Goal: Task Accomplishment & Management: Manage account settings

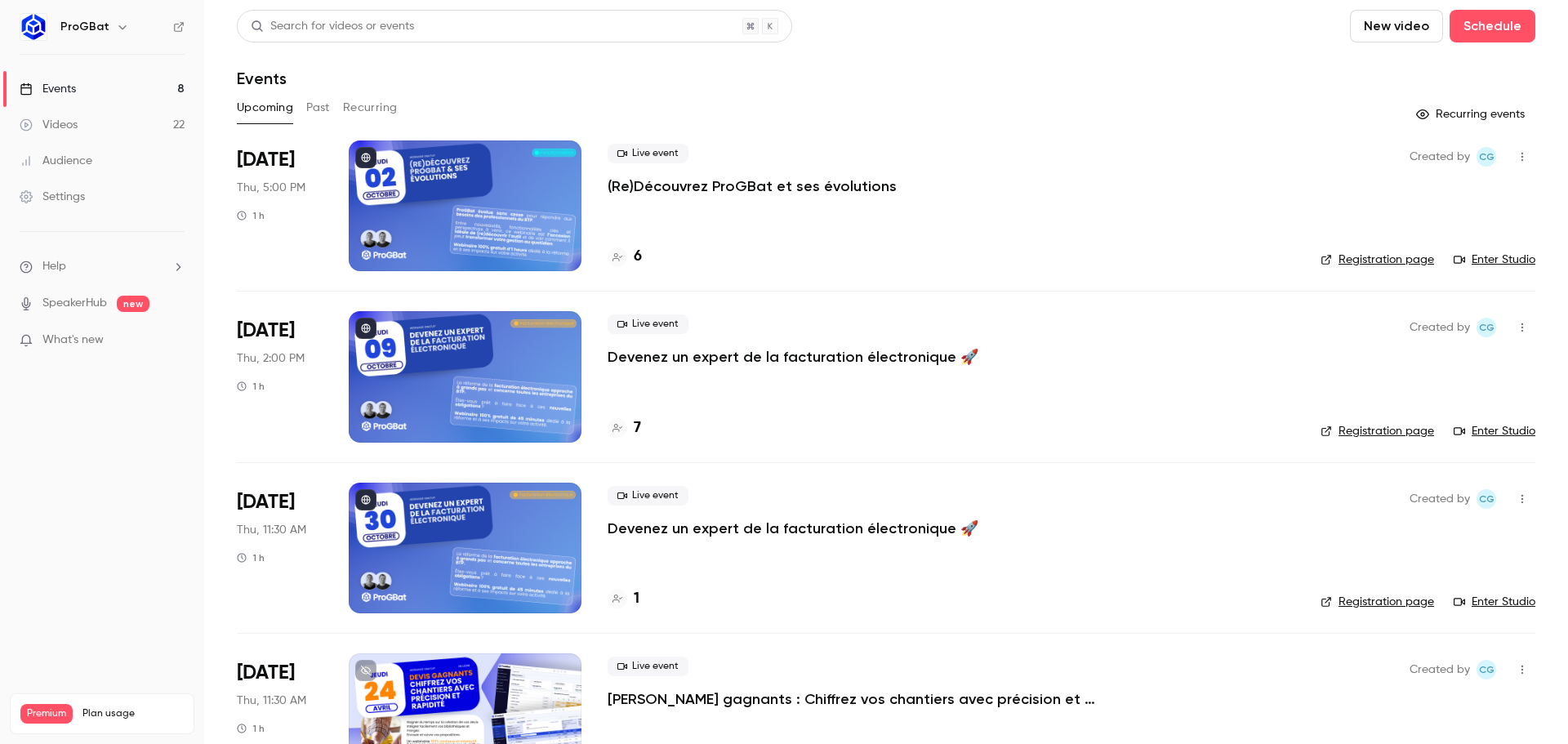
click at [317, 110] on button "Past" at bounding box center [318, 108] width 24 height 26
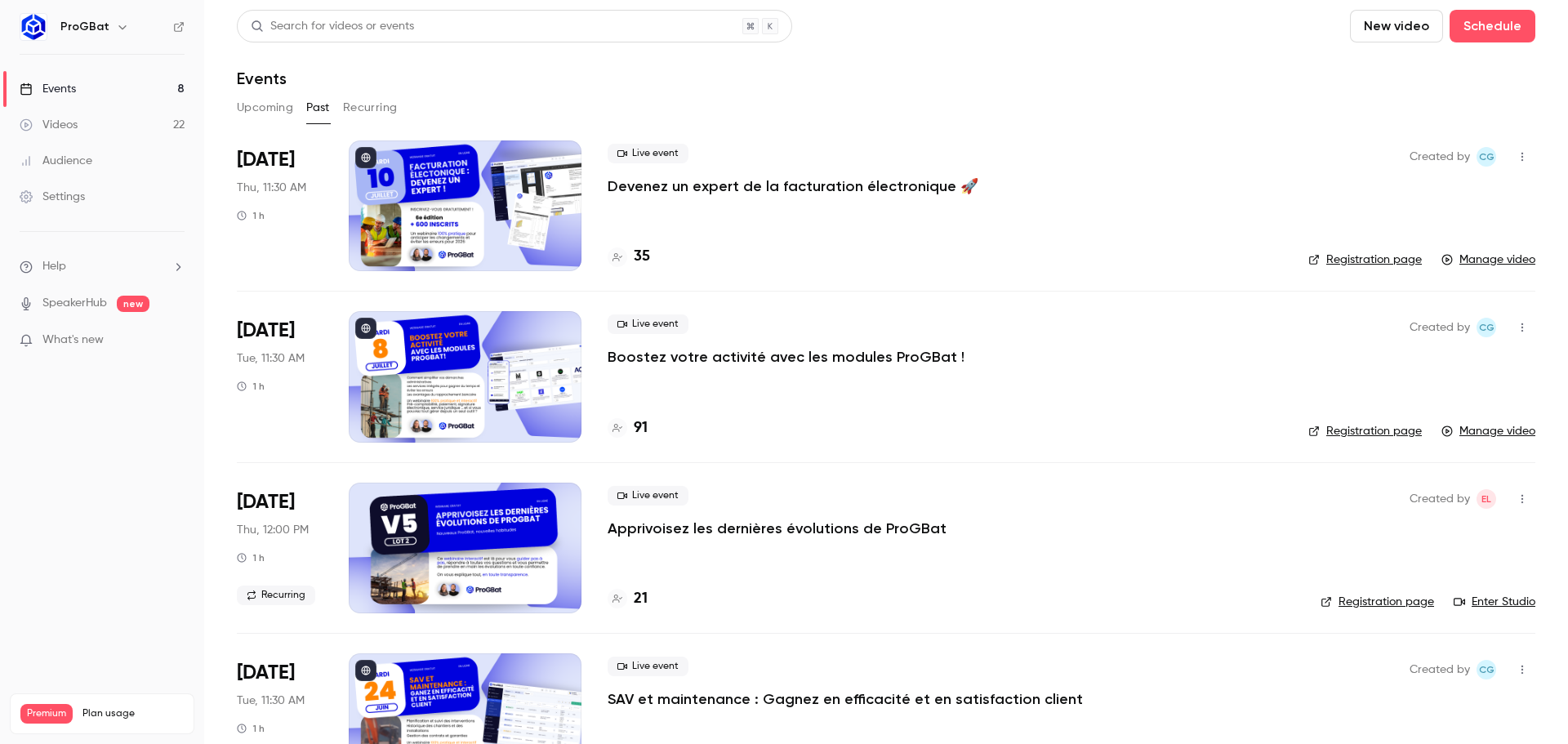
click at [274, 100] on button "Upcoming" at bounding box center [264, 108] width 57 height 26
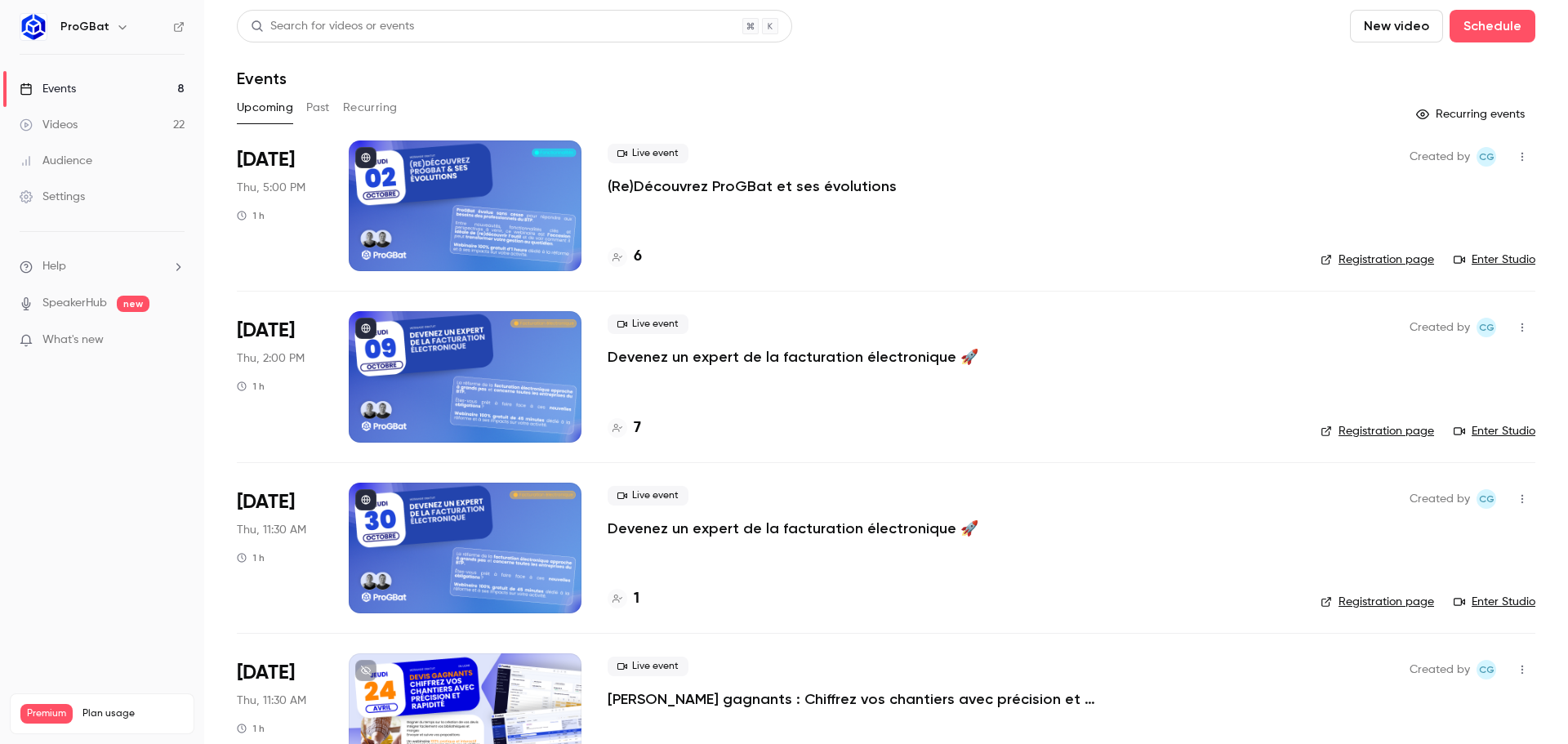
click at [660, 174] on div "Live event (Re)Découvrez ProGBat et ses évolutions" at bounding box center [951, 170] width 686 height 52
click at [670, 184] on p "(Re)Découvrez ProGBat et ses évolutions" at bounding box center [752, 186] width 289 height 19
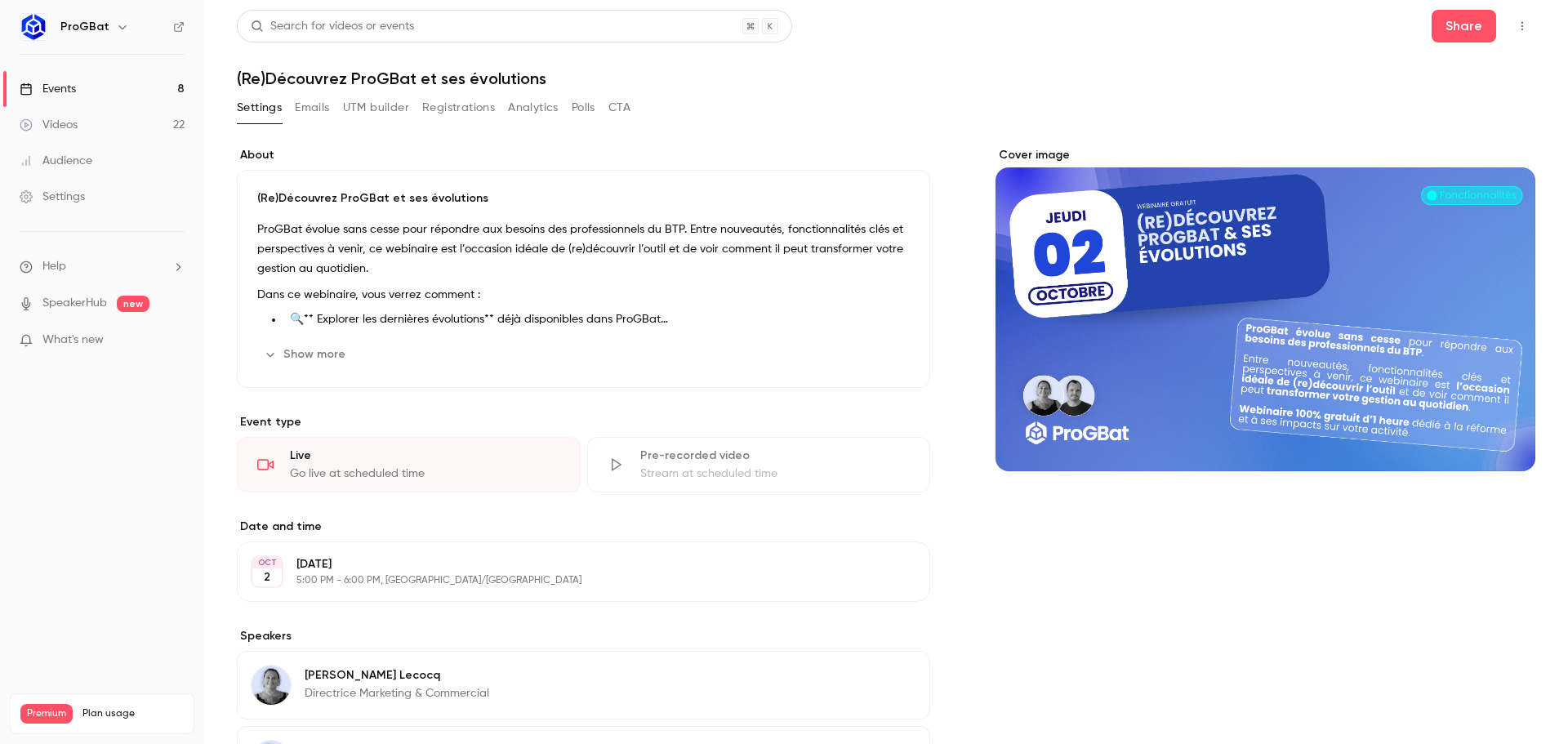
click at [401, 113] on button "UTM builder" at bounding box center [376, 108] width 66 height 26
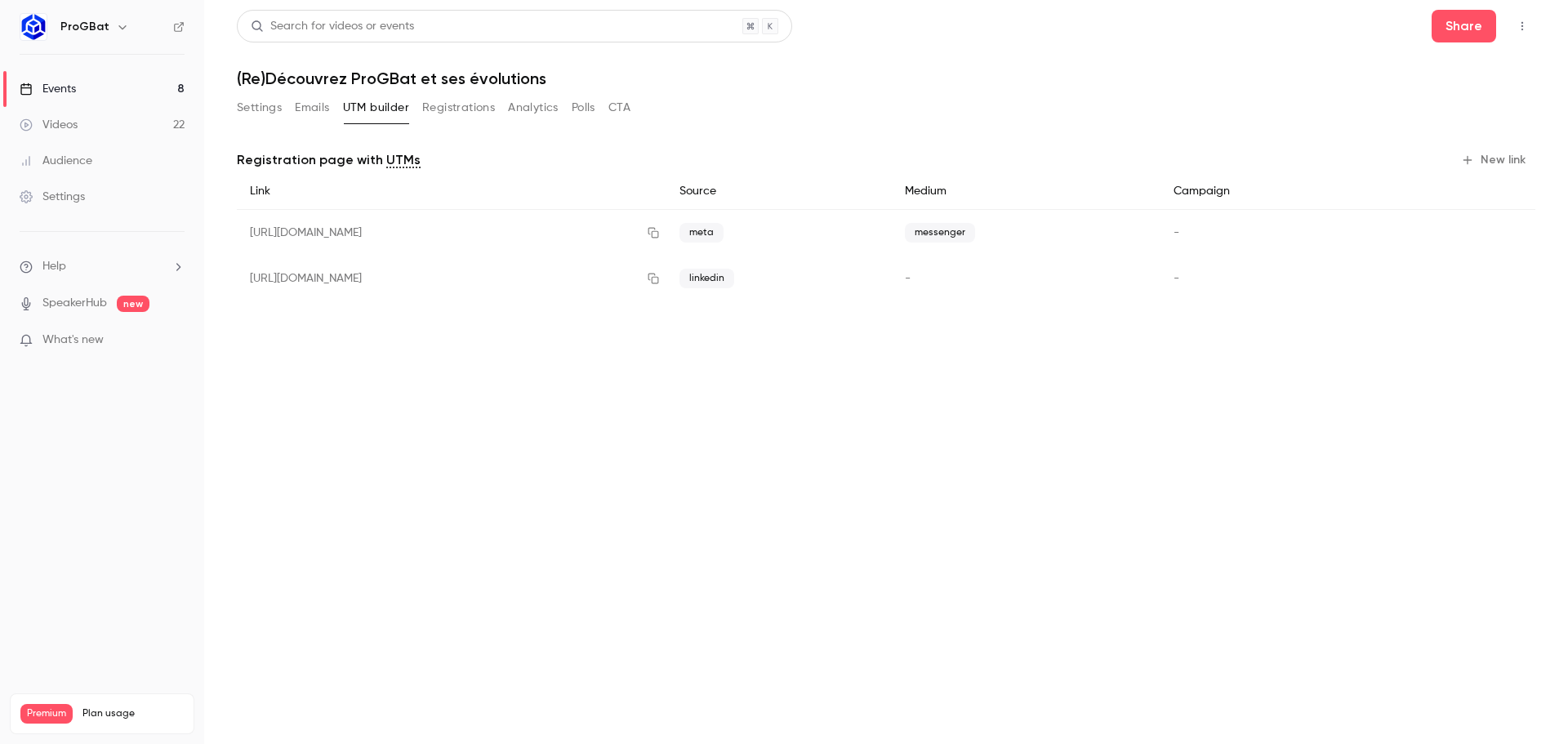
click at [453, 113] on button "Registrations" at bounding box center [459, 108] width 73 height 26
